Goal: Transaction & Acquisition: Purchase product/service

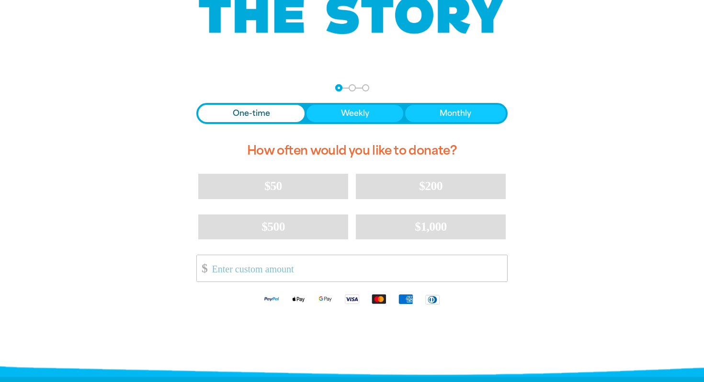
scroll to position [135, 0]
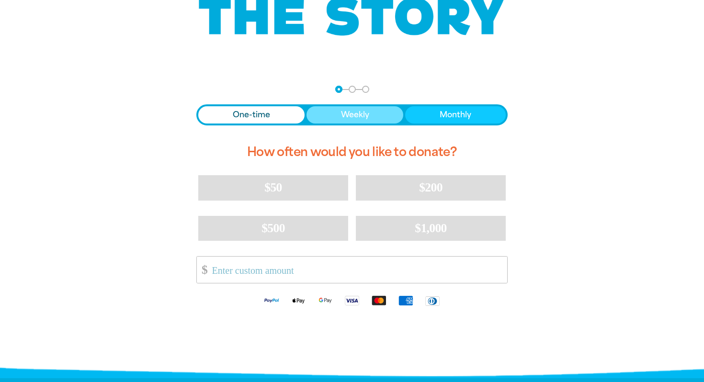
click at [386, 116] on button "Weekly" at bounding box center [354, 114] width 97 height 17
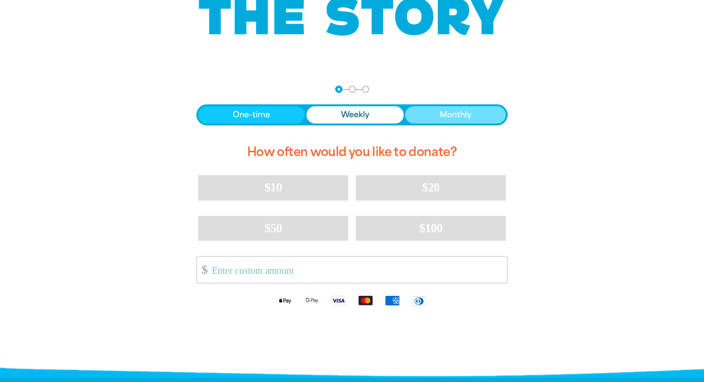
click at [431, 115] on button "Monthly" at bounding box center [455, 114] width 101 height 17
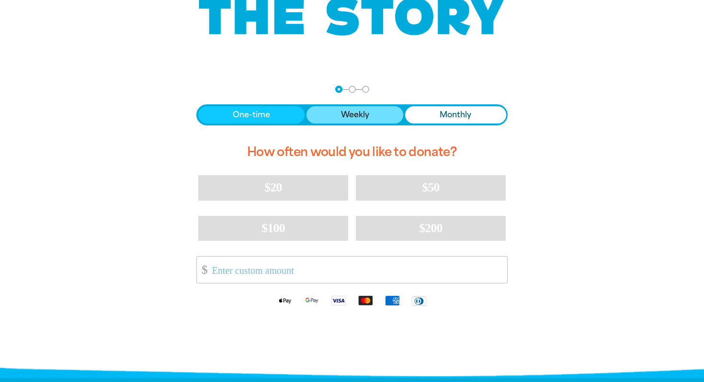
click at [366, 114] on span "Weekly" at bounding box center [355, 114] width 28 height 11
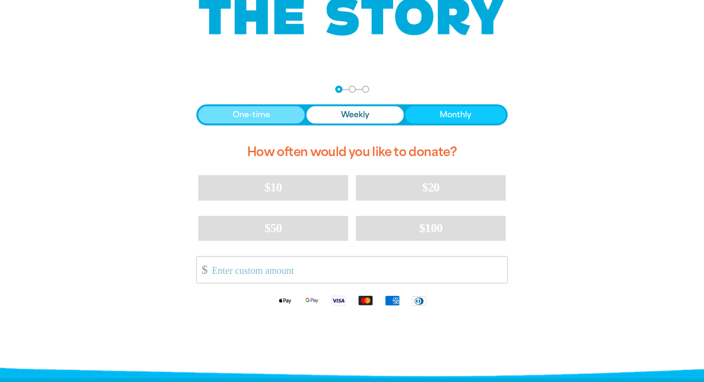
click at [281, 110] on button "One-time" at bounding box center [251, 114] width 106 height 17
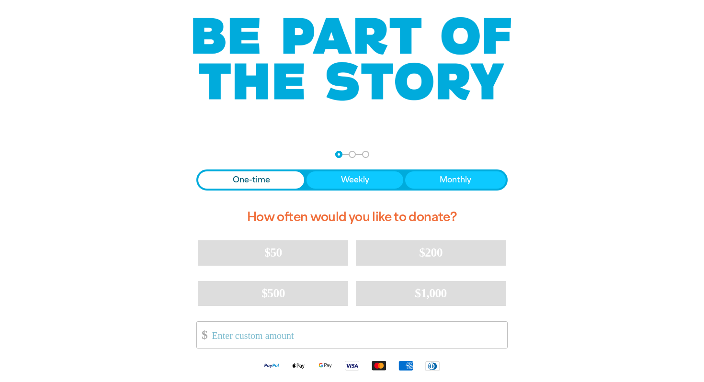
scroll to position [0, 0]
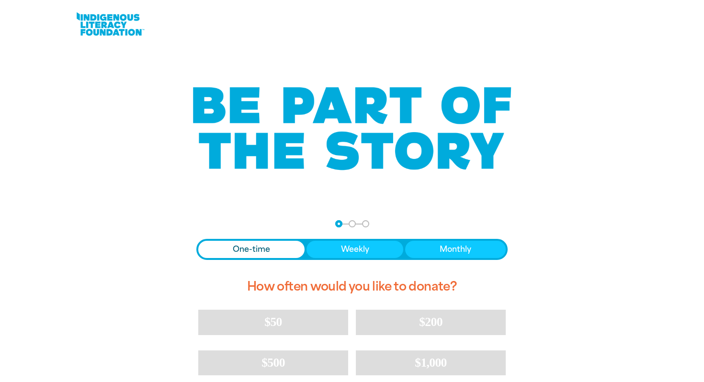
scroll to position [63, 0]
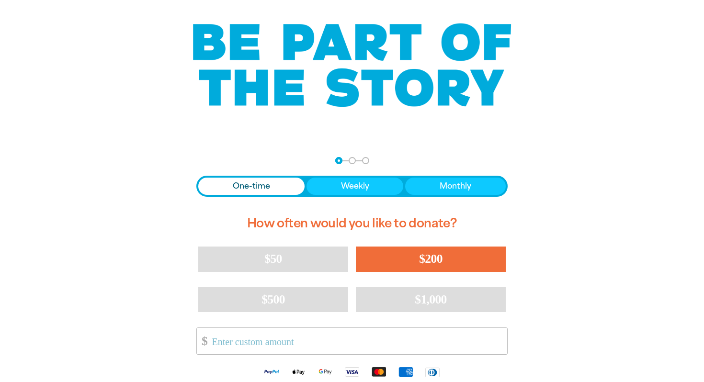
click at [478, 255] on button "$200" at bounding box center [431, 259] width 150 height 25
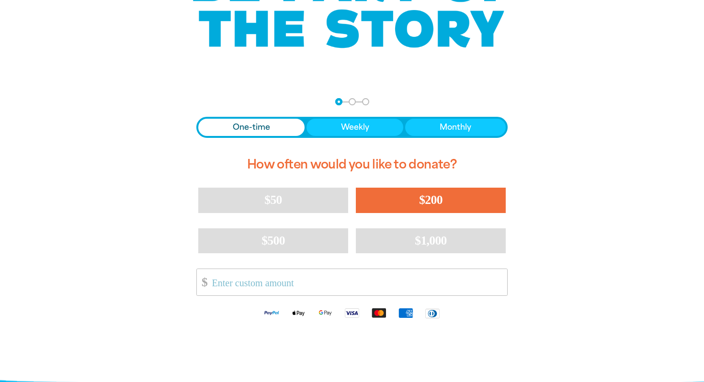
select select "AU"
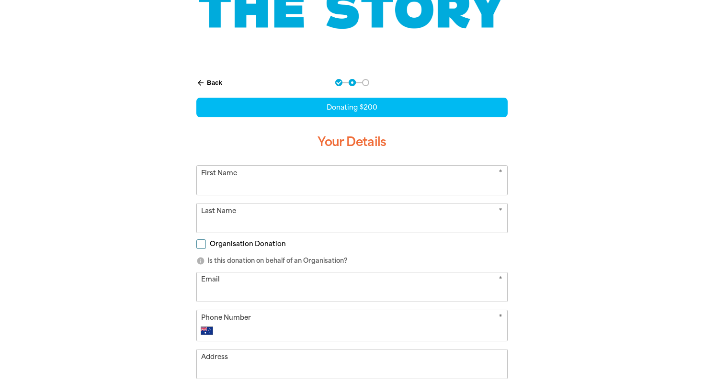
scroll to position [143, 0]
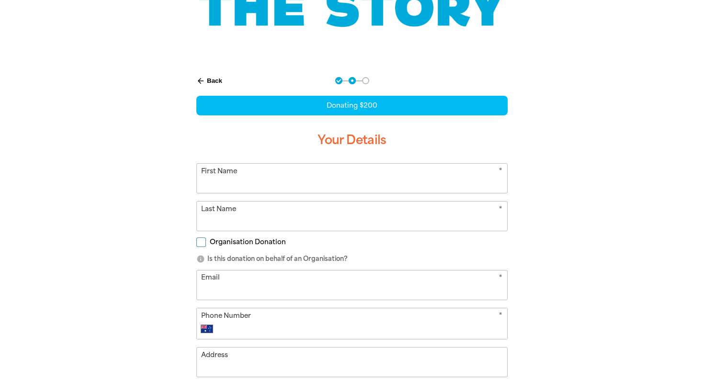
click at [412, 173] on input "First Name" at bounding box center [352, 178] width 310 height 29
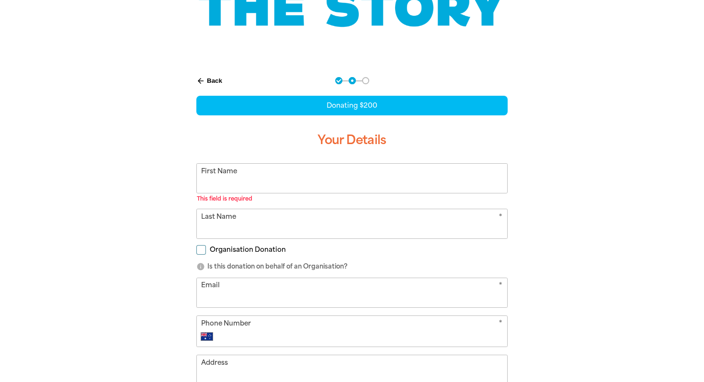
type input "Lisa"
type input "jackaroo2000@gmail.com"
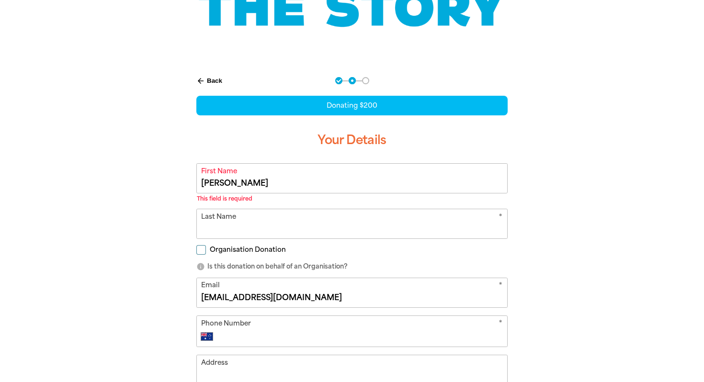
type input "0422 386 508"
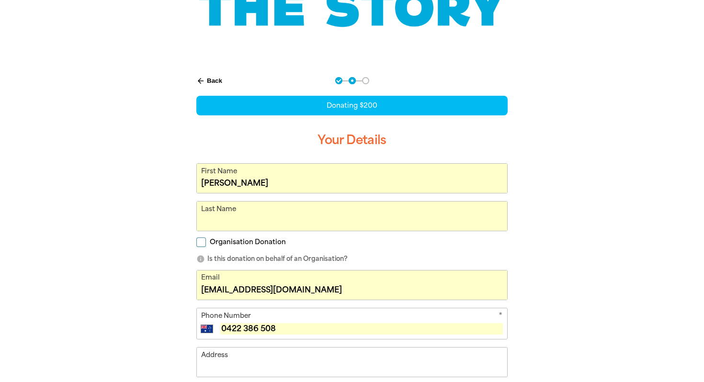
click at [319, 179] on input "Lisa" at bounding box center [352, 178] width 310 height 29
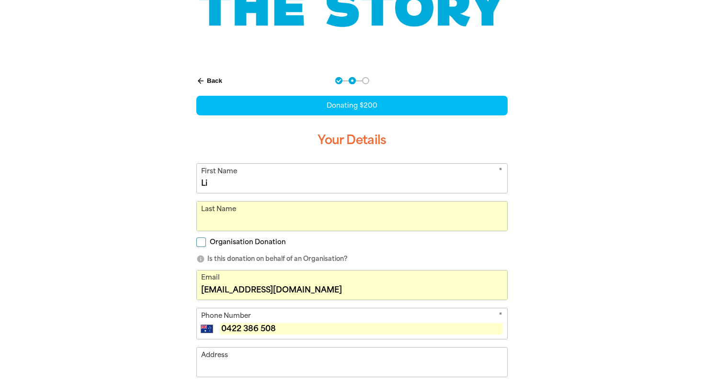
type input "L"
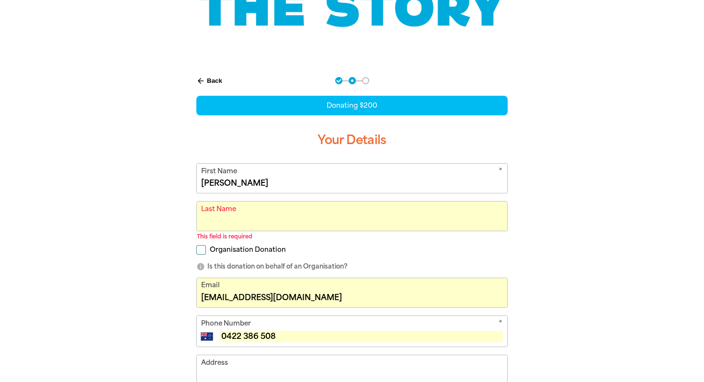
type input "Lisa"
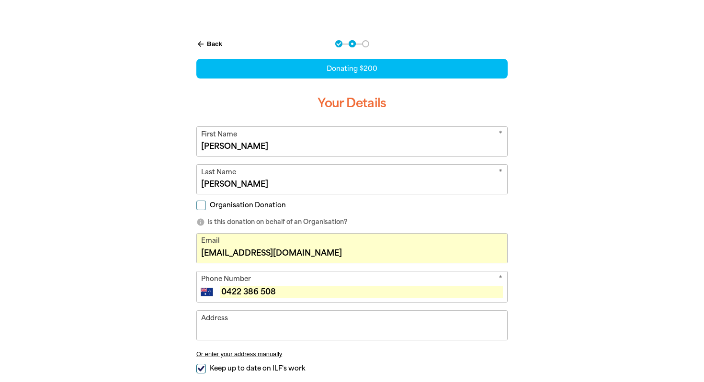
scroll to position [181, 0]
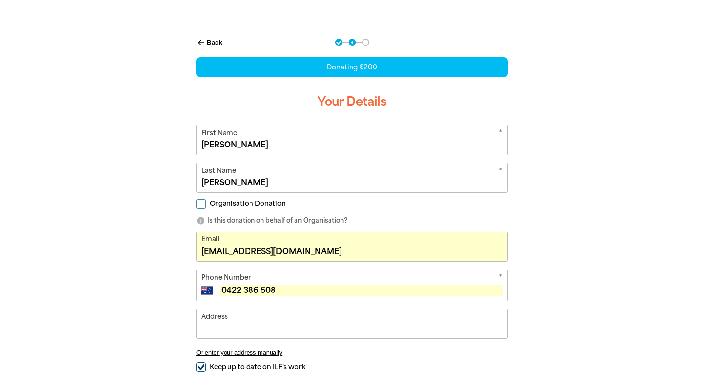
type input "McIntyre"
click at [330, 317] on input "Address" at bounding box center [352, 323] width 310 height 29
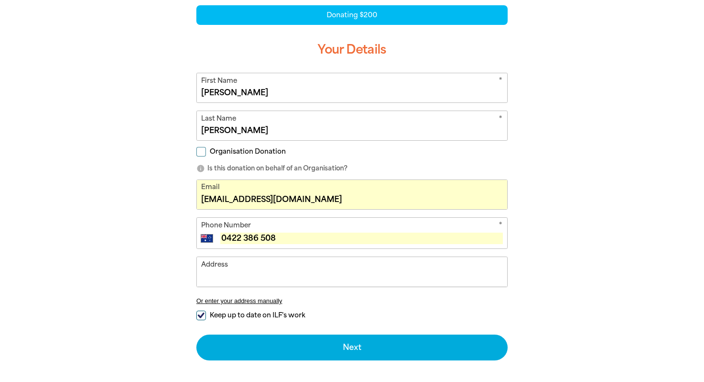
scroll to position [245, 0]
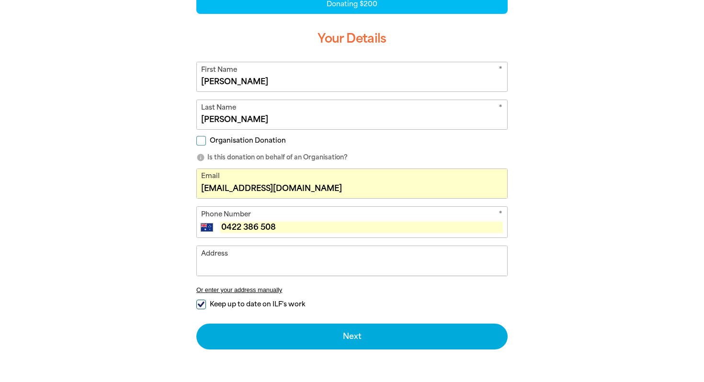
click at [201, 300] on input "Keep up to date on ILF's work" at bounding box center [201, 305] width 10 height 10
checkbox input "false"
click at [219, 259] on input "Address" at bounding box center [352, 260] width 310 height 29
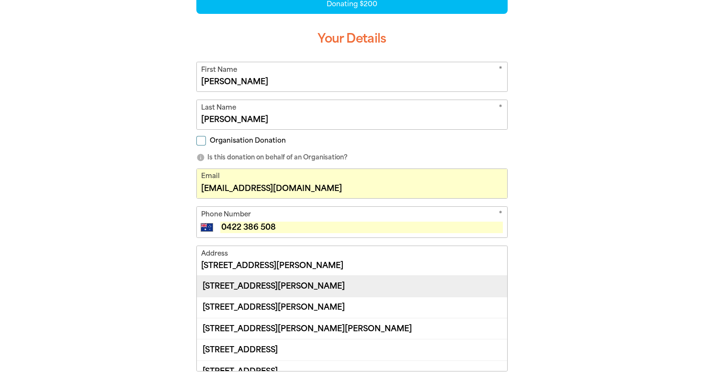
click at [242, 283] on div "24 David Street, MOSMAN NSW 2088" at bounding box center [352, 286] width 310 height 21
type input "24 David Street, MOSMAN NSW 2088"
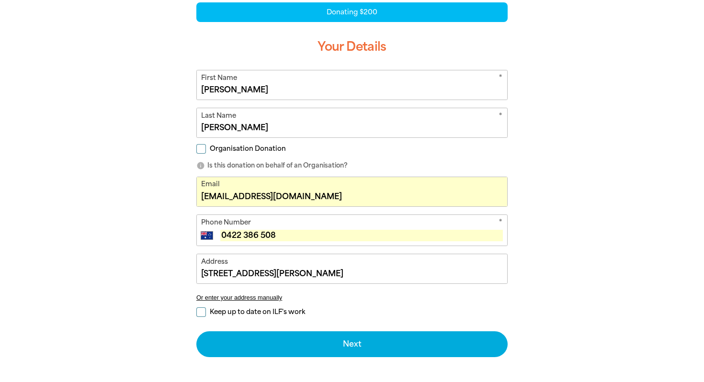
scroll to position [234, 0]
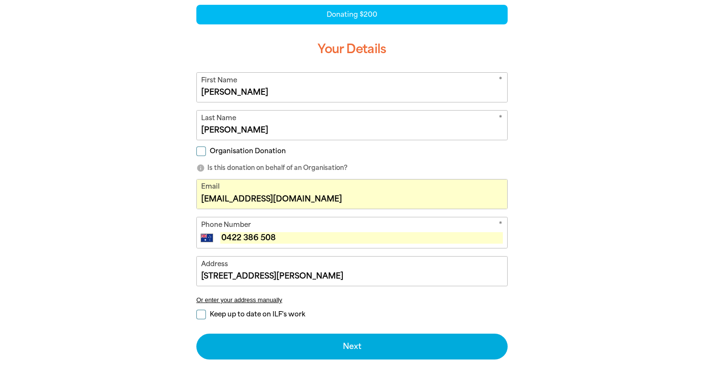
click at [200, 153] on input "Organisation Donation" at bounding box center [201, 152] width 10 height 10
checkbox input "true"
select select "AU"
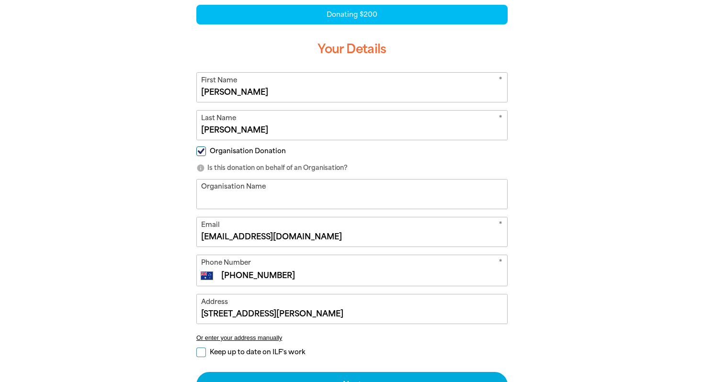
click at [200, 153] on input "Organisation Donation" at bounding box center [201, 152] width 10 height 10
checkbox input "false"
select select "AU"
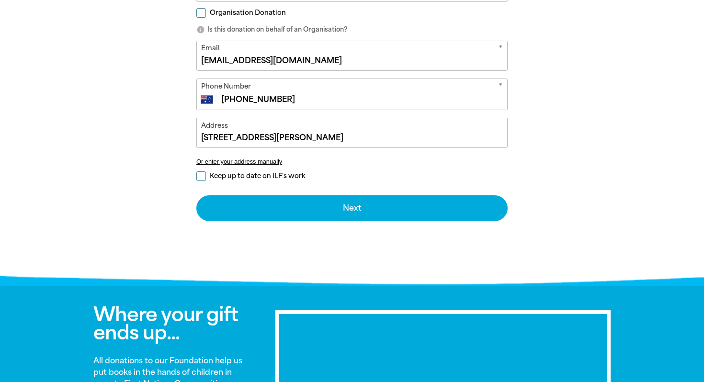
scroll to position [281, 0]
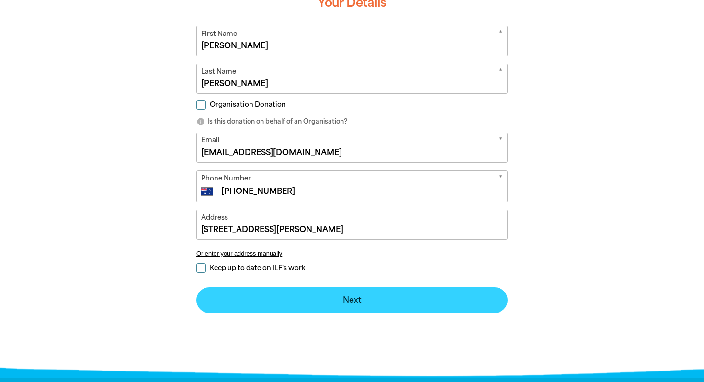
click at [356, 303] on button "Next chevron_right" at bounding box center [351, 300] width 311 height 26
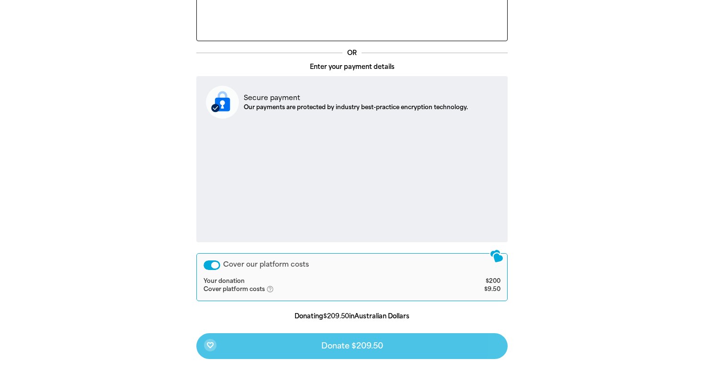
scroll to position [303, 0]
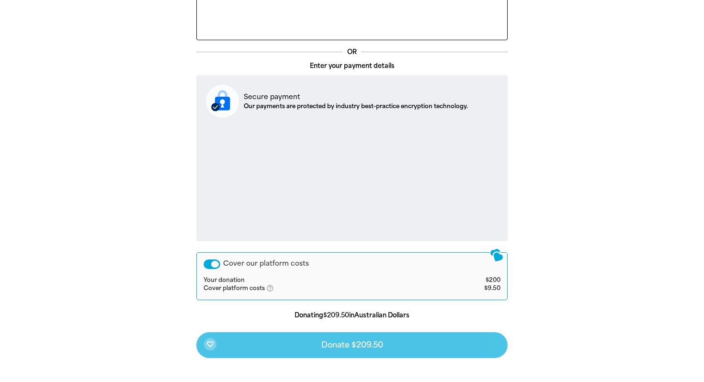
click at [211, 265] on div "Cover our platform costs" at bounding box center [212, 265] width 17 height 10
